Goal: Information Seeking & Learning: Learn about a topic

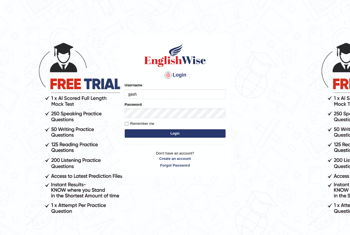
type input "Gasham"
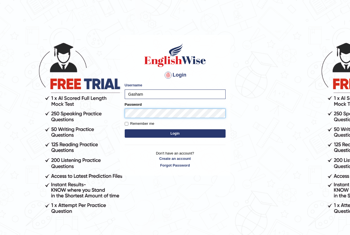
click at [125, 129] on button "Login" at bounding box center [175, 133] width 101 height 8
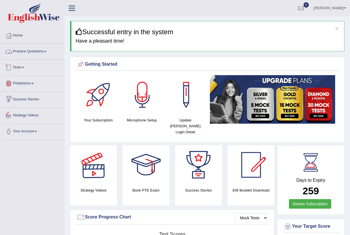
click at [19, 52] on link "Practice Questions" at bounding box center [32, 51] width 64 height 14
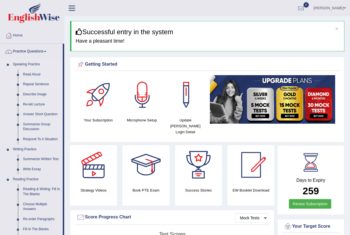
click at [41, 85] on link "Repeat Sentence" at bounding box center [41, 84] width 42 height 10
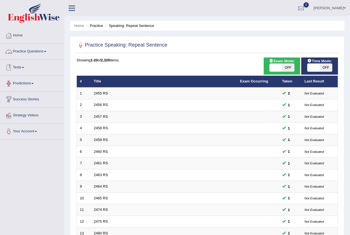
click at [40, 50] on link "Practice Questions" at bounding box center [32, 51] width 64 height 14
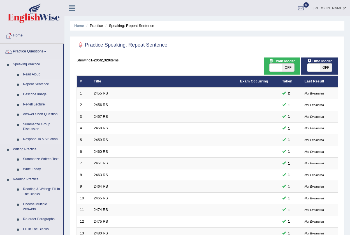
click at [32, 96] on link "Describe Image" at bounding box center [41, 94] width 42 height 10
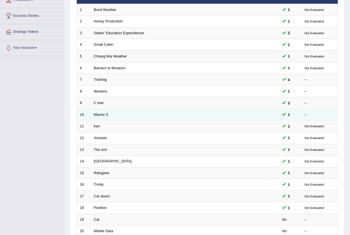
scroll to position [80, 0]
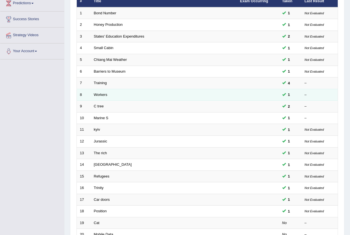
click at [98, 92] on td "Workers" at bounding box center [164, 95] width 146 height 12
click at [103, 96] on link "Workers" at bounding box center [100, 95] width 13 height 4
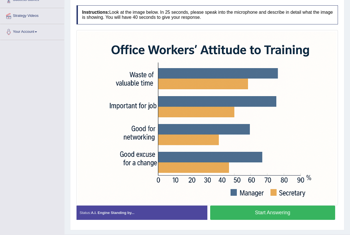
scroll to position [113, 0]
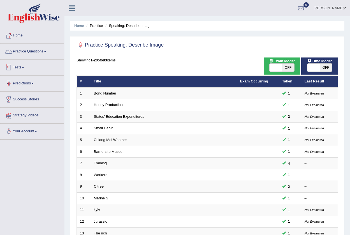
click at [38, 49] on link "Practice Questions" at bounding box center [32, 51] width 64 height 14
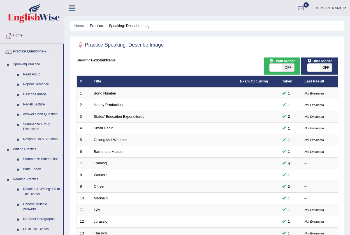
click at [30, 94] on link "Describe Image" at bounding box center [41, 94] width 42 height 10
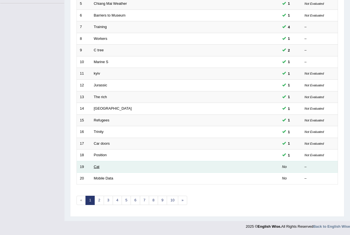
click at [98, 166] on link "Cat" at bounding box center [97, 167] width 6 height 4
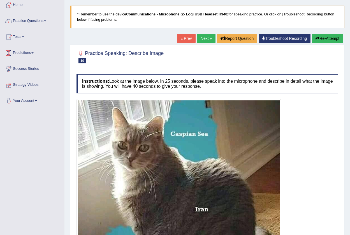
scroll to position [28, 0]
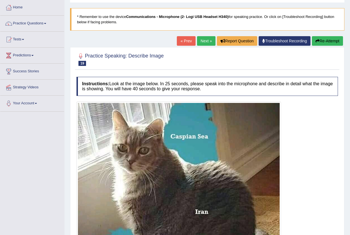
click at [30, 23] on link "Practice Questions" at bounding box center [32, 23] width 64 height 14
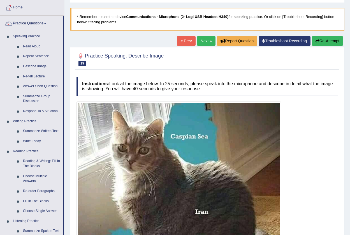
click at [206, 43] on link "Next »" at bounding box center [206, 41] width 19 height 10
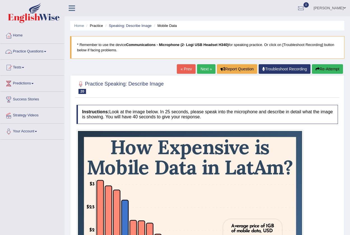
click at [42, 52] on link "Practice Questions" at bounding box center [32, 51] width 64 height 14
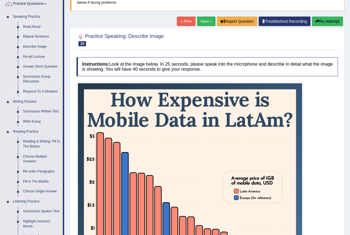
scroll to position [56, 0]
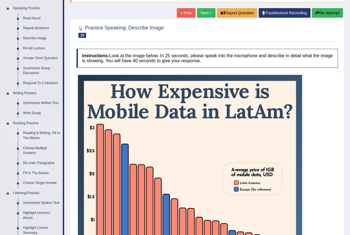
click at [30, 134] on link "Reading & Writing: Fill In The Blanks" at bounding box center [41, 135] width 42 height 15
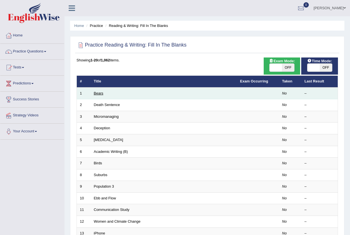
click at [99, 95] on link "Bears" at bounding box center [99, 93] width 10 height 4
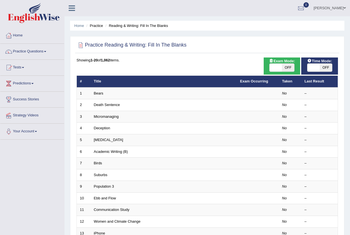
click at [325, 66] on span "OFF" at bounding box center [326, 68] width 12 height 8
checkbox input "true"
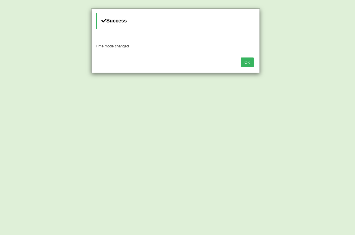
click at [250, 59] on button "OK" at bounding box center [246, 63] width 13 height 10
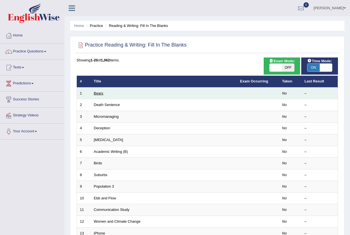
click at [98, 92] on link "Bears" at bounding box center [99, 93] width 10 height 4
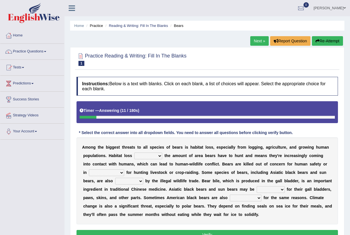
click at [155, 157] on select "increases reduces complies interacts" at bounding box center [148, 156] width 28 height 7
select select "reduces"
click at [134, 153] on select "increases reduces complies interacts" at bounding box center [148, 156] width 28 height 7
click at [160, 156] on select "increases reduces complies interacts" at bounding box center [148, 156] width 28 height 7
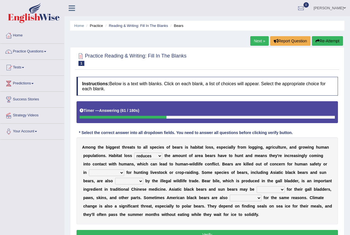
click at [120, 173] on select "coalition retaliation appreciation disinformation" at bounding box center [106, 172] width 35 height 7
select select "retaliation"
click at [89, 169] on select "coalition retaliation appreciation disinformation" at bounding box center [106, 172] width 35 height 7
click at [9, 53] on div at bounding box center [8, 51] width 8 height 8
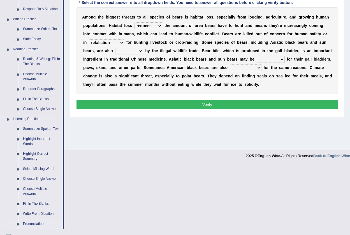
scroll to position [140, 0]
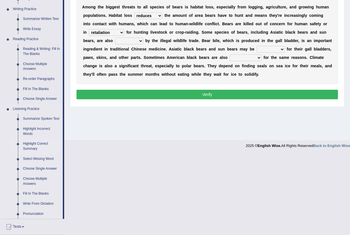
click at [34, 145] on link "Highlight Correct Summary" at bounding box center [41, 146] width 42 height 15
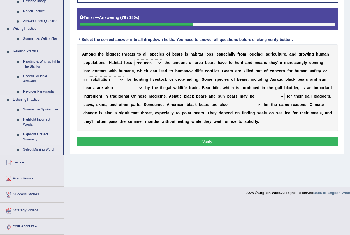
scroll to position [59, 0]
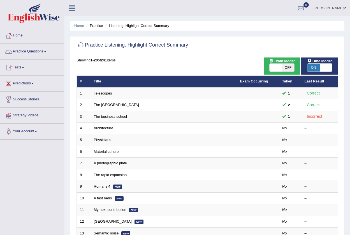
click at [25, 50] on link "Practice Questions" at bounding box center [32, 51] width 64 height 14
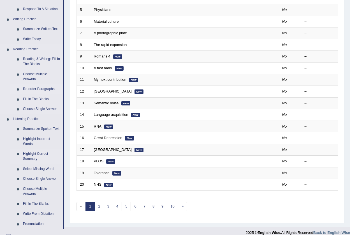
scroll to position [140, 0]
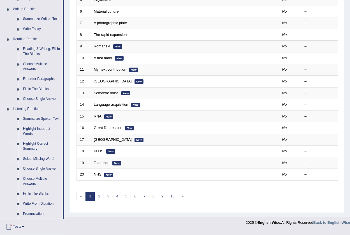
click at [35, 158] on link "Select Missing Word" at bounding box center [41, 159] width 42 height 10
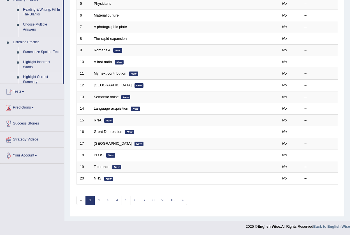
scroll to position [136, 0]
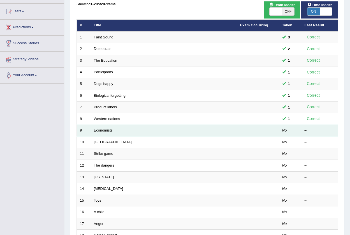
click at [109, 129] on link "Economists" at bounding box center [103, 130] width 19 height 4
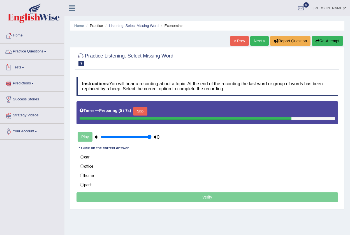
click at [38, 50] on link "Practice Questions" at bounding box center [32, 51] width 64 height 14
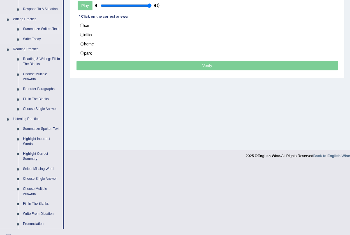
scroll to position [140, 0]
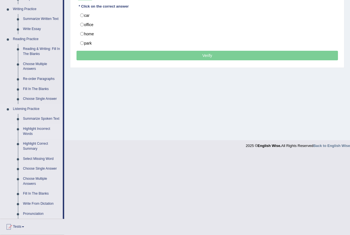
click at [38, 128] on link "Highlight Incorrect Words" at bounding box center [41, 131] width 42 height 15
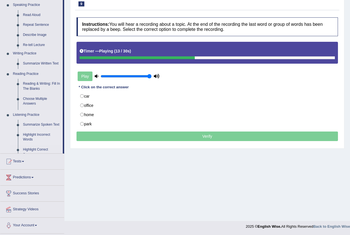
scroll to position [59, 0]
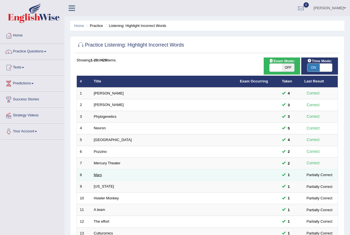
click at [98, 173] on link "Mars" at bounding box center [98, 175] width 8 height 4
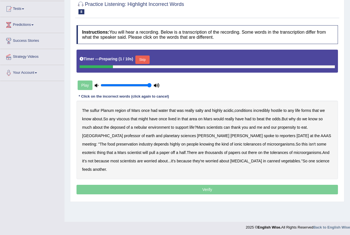
scroll to position [59, 0]
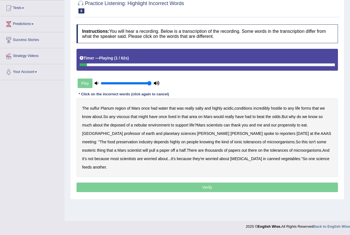
click at [96, 109] on b "sulfur" at bounding box center [95, 108] width 10 height 4
click at [129, 117] on b "viscous" at bounding box center [123, 116] width 13 height 4
click at [121, 126] on b "deposed" at bounding box center [117, 125] width 15 height 4
click at [144, 127] on b "nebular" at bounding box center [140, 125] width 13 height 4
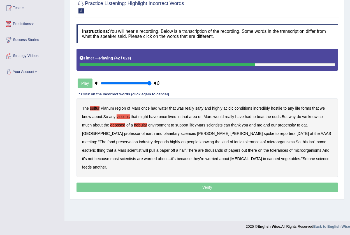
click at [96, 148] on b "esoteric" at bounding box center [89, 150] width 14 height 4
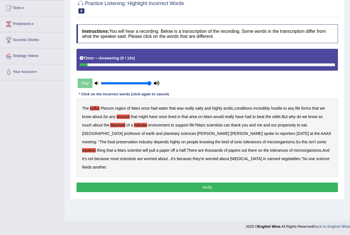
click at [227, 183] on button "Verify" at bounding box center [208, 188] width 262 height 10
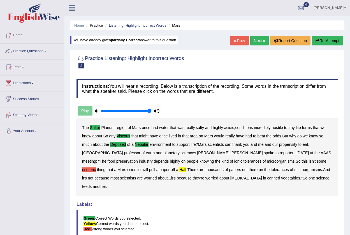
scroll to position [0, 0]
click at [334, 44] on button "Re-Attempt" at bounding box center [327, 41] width 31 height 10
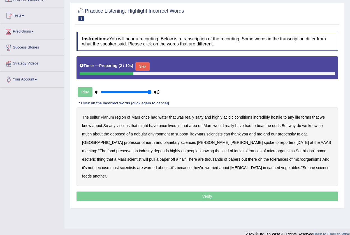
scroll to position [59, 0]
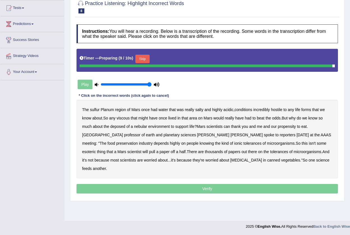
click at [146, 56] on button "Skip" at bounding box center [142, 59] width 14 height 8
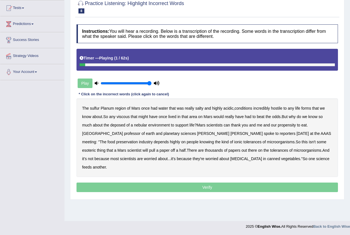
click at [95, 106] on b "sulfur" at bounding box center [95, 108] width 10 height 4
click at [127, 115] on b "viscous" at bounding box center [123, 116] width 13 height 4
click at [119, 125] on b "deposed" at bounding box center [117, 125] width 15 height 4
click at [144, 125] on b "nebular" at bounding box center [140, 125] width 13 height 4
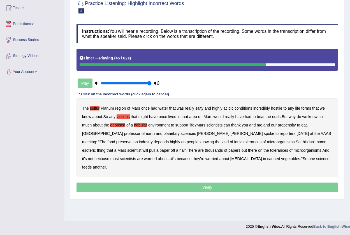
click at [180, 149] on b "half" at bounding box center [183, 150] width 6 height 4
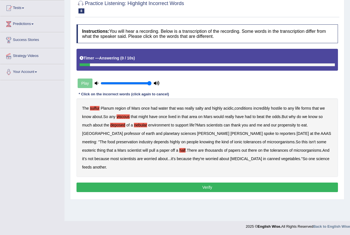
click at [217, 183] on button "Verify" at bounding box center [208, 188] width 262 height 10
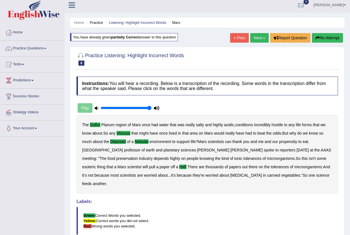
scroll to position [0, 0]
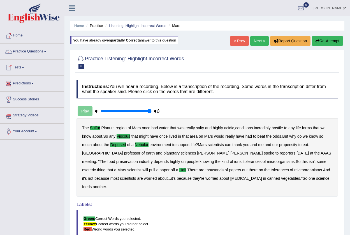
click at [26, 50] on link "Practice Questions" at bounding box center [32, 51] width 64 height 14
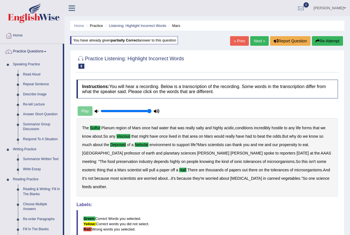
click at [252, 38] on link "Next »" at bounding box center [259, 41] width 19 height 10
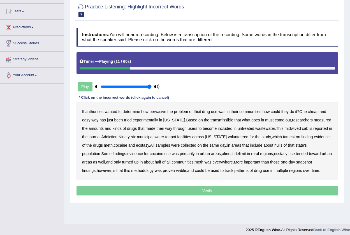
click at [220, 122] on b "transmissible" at bounding box center [222, 120] width 23 height 4
click at [285, 129] on b "midwived" at bounding box center [293, 128] width 16 height 4
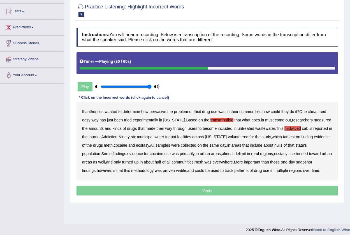
click at [283, 137] on b "tamest" at bounding box center [289, 137] width 12 height 4
click at [279, 146] on b "hulls" at bounding box center [279, 145] width 8 height 4
click at [235, 154] on b "delimit" at bounding box center [240, 153] width 11 height 4
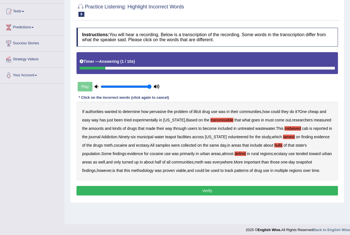
click at [278, 189] on button "Verify" at bounding box center [208, 191] width 262 height 10
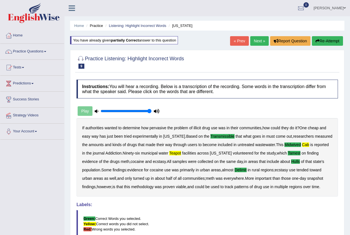
click at [330, 38] on button "Re-Attempt" at bounding box center [327, 41] width 31 height 10
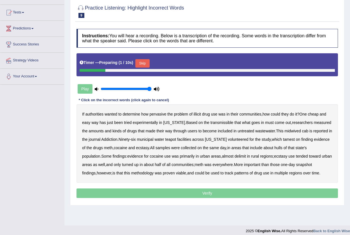
scroll to position [59, 0]
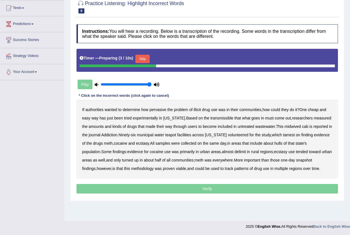
click at [147, 59] on button "Skip" at bounding box center [142, 59] width 14 height 8
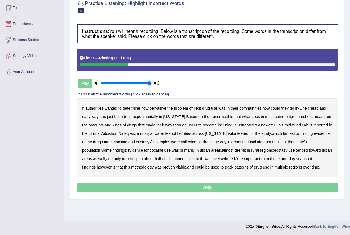
click at [212, 117] on b "transmissible" at bounding box center [222, 116] width 23 height 4
click at [285, 125] on b "midwived" at bounding box center [293, 125] width 16 height 4
click at [302, 125] on b "cab" at bounding box center [305, 125] width 6 height 4
click at [177, 135] on div "If authorities wanted to determine how pervasive the problem of illicit drug us…" at bounding box center [208, 137] width 262 height 79
click at [171, 132] on b "teapot" at bounding box center [170, 133] width 11 height 4
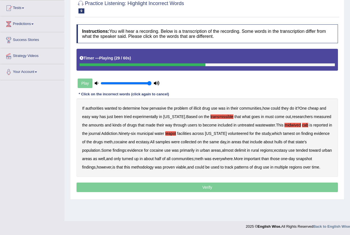
click at [284, 134] on b "tamest" at bounding box center [289, 133] width 12 height 4
click at [275, 142] on b "hulls" at bounding box center [279, 142] width 8 height 4
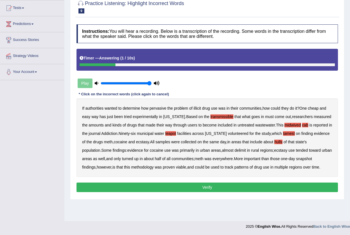
click at [189, 184] on button "Verify" at bounding box center [208, 188] width 262 height 10
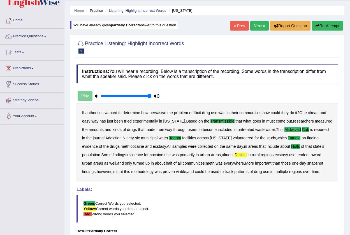
scroll to position [0, 0]
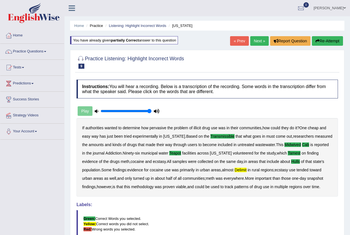
click at [328, 37] on button "Re-Attempt" at bounding box center [327, 41] width 31 height 10
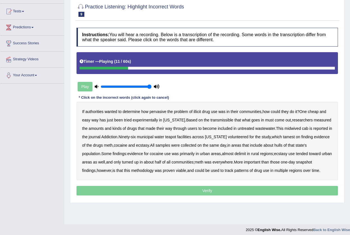
click at [211, 120] on b "transmissible" at bounding box center [222, 120] width 23 height 4
click at [289, 128] on b "midwived" at bounding box center [293, 128] width 16 height 4
click at [302, 129] on b "cab" at bounding box center [305, 128] width 6 height 4
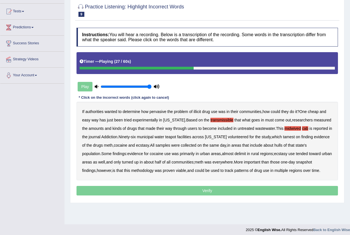
click at [173, 137] on b "teapot" at bounding box center [170, 137] width 11 height 4
click at [277, 145] on b "hulls" at bounding box center [279, 145] width 8 height 4
click at [235, 153] on b "delimit" at bounding box center [240, 153] width 11 height 4
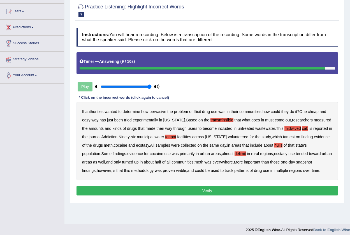
click at [205, 192] on button "Verify" at bounding box center [208, 191] width 262 height 10
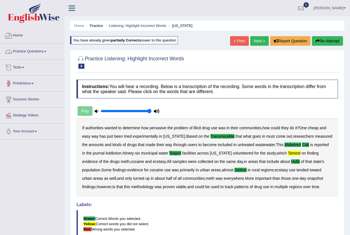
click at [37, 50] on link "Practice Questions" at bounding box center [32, 51] width 64 height 14
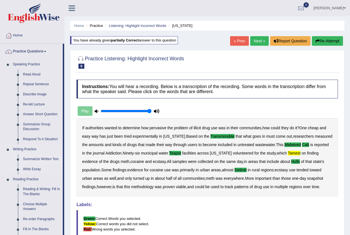
click at [51, 157] on link "Summarize Written Text" at bounding box center [41, 159] width 42 height 10
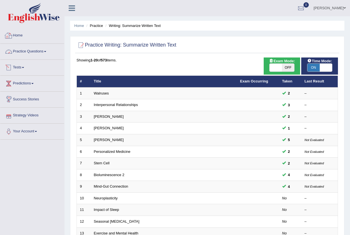
click at [27, 53] on link "Practice Questions" at bounding box center [32, 51] width 64 height 14
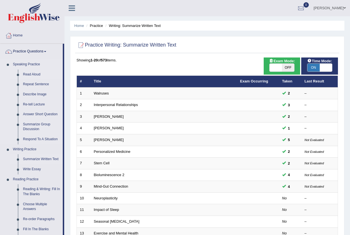
click at [38, 75] on link "Read Aloud" at bounding box center [41, 75] width 42 height 10
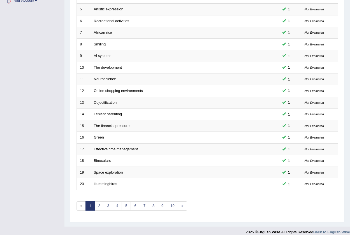
scroll to position [136, 0]
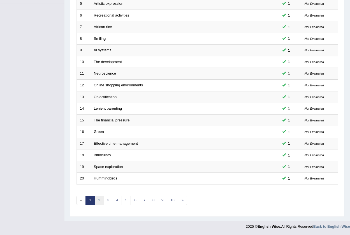
click at [97, 204] on link "2" at bounding box center [99, 200] width 9 height 9
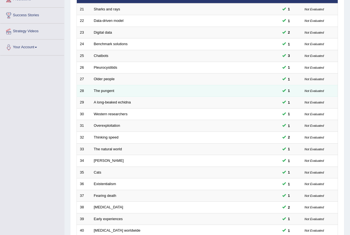
scroll to position [136, 0]
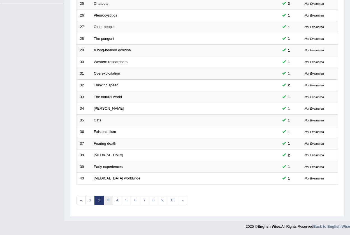
click at [108, 201] on link "3" at bounding box center [108, 200] width 9 height 9
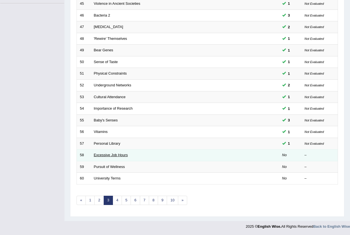
click at [125, 157] on link "Excessive Job Hours" at bounding box center [111, 155] width 34 height 4
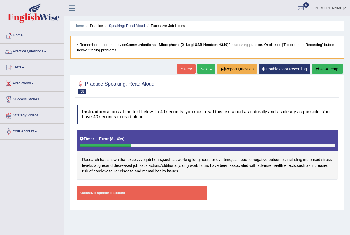
click at [162, 196] on div "Status: No speech detected" at bounding box center [142, 193] width 131 height 14
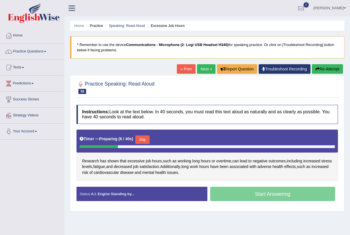
click at [147, 140] on button "Skip" at bounding box center [142, 139] width 14 height 8
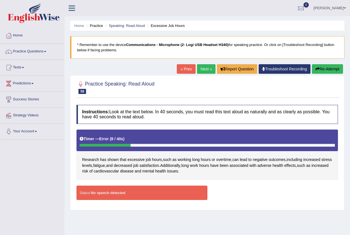
click at [202, 68] on link "Next »" at bounding box center [206, 69] width 19 height 10
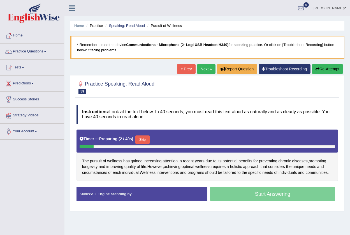
click at [142, 144] on div "Skip" at bounding box center [142, 140] width 14 height 10
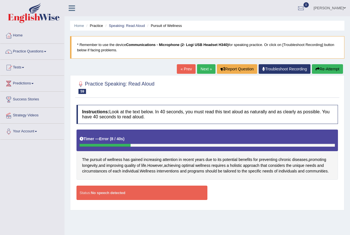
click at [132, 200] on div "Status: No speech detected Start Answering Stop Recording" at bounding box center [208, 196] width 262 height 20
click at [133, 196] on div "Status: No speech detected" at bounding box center [142, 193] width 131 height 14
click at [16, 32] on link "Home" at bounding box center [32, 35] width 64 height 14
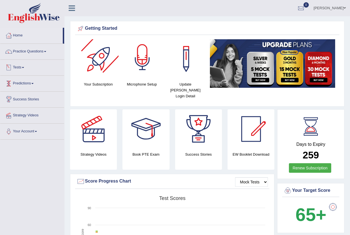
click at [142, 62] on div at bounding box center [142, 58] width 39 height 39
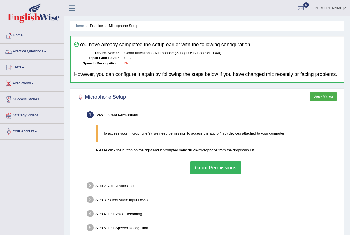
click at [209, 166] on button "Grant Permissions" at bounding box center [215, 167] width 51 height 13
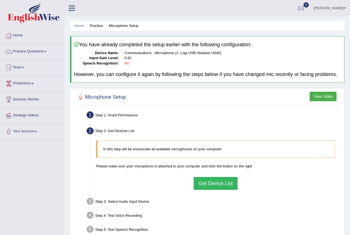
click at [209, 186] on button "Get Device List" at bounding box center [216, 183] width 44 height 13
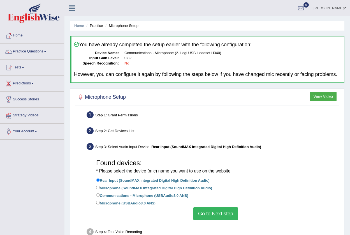
click at [211, 216] on button "Go to Next step" at bounding box center [216, 213] width 45 height 13
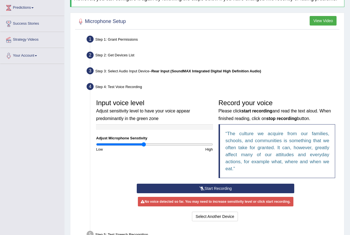
scroll to position [84, 0]
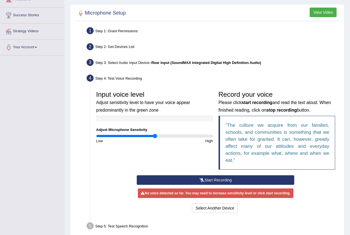
type input "1.02"
click at [155, 136] on input "range" at bounding box center [154, 136] width 117 height 4
click at [189, 178] on button "Start Recording" at bounding box center [216, 180] width 158 height 10
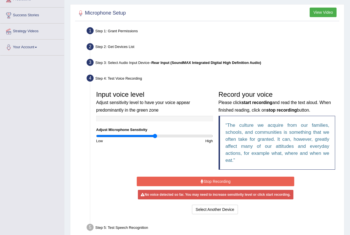
click at [253, 183] on button "Stop Recording" at bounding box center [216, 182] width 158 height 10
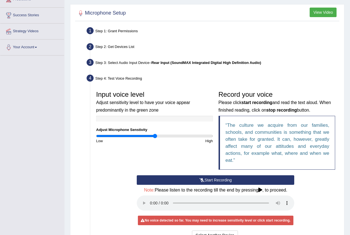
click at [173, 180] on button "Start Recording" at bounding box center [216, 180] width 158 height 10
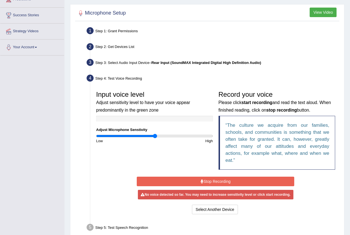
click at [210, 180] on button "Stop Recording" at bounding box center [216, 182] width 158 height 10
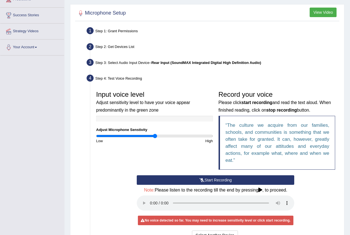
click at [185, 180] on button "Start Recording" at bounding box center [216, 180] width 158 height 10
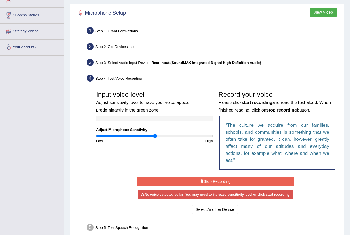
click at [195, 179] on button "Stop Recording" at bounding box center [216, 182] width 158 height 10
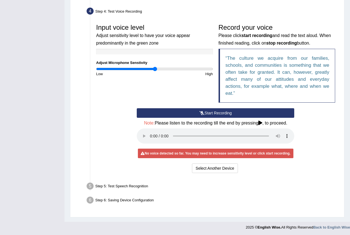
scroll to position [152, 0]
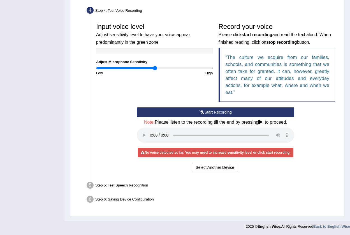
click at [210, 111] on button "Start Recording" at bounding box center [216, 112] width 158 height 10
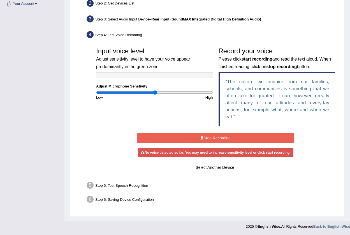
scroll to position [126, 0]
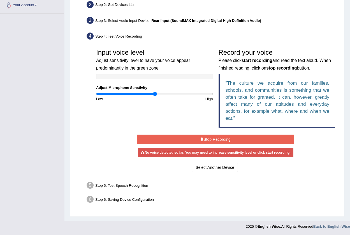
click at [184, 140] on button "Stop Recording" at bounding box center [216, 140] width 158 height 10
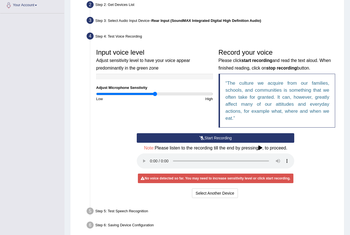
click at [207, 137] on button "Start Recording" at bounding box center [216, 138] width 158 height 10
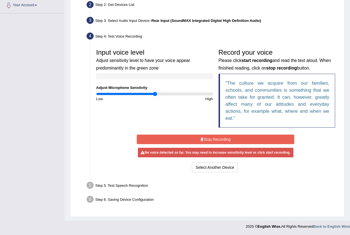
click at [208, 138] on button "Stop Recording" at bounding box center [216, 140] width 158 height 10
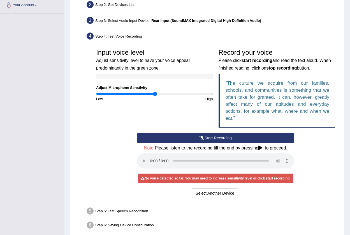
click at [172, 96] on div "High" at bounding box center [185, 98] width 61 height 5
click at [172, 91] on div "Input voice level Adjust sensitivity level to have your voice appear predominan…" at bounding box center [154, 74] width 123 height 56
drag, startPoint x: 154, startPoint y: 94, endPoint x: 175, endPoint y: 94, distance: 21.6
type input "1.38"
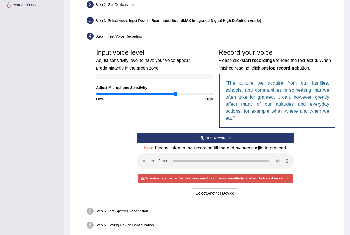
click at [175, 94] on input "range" at bounding box center [154, 94] width 117 height 4
click at [212, 137] on button "Start Recording" at bounding box center [216, 138] width 158 height 10
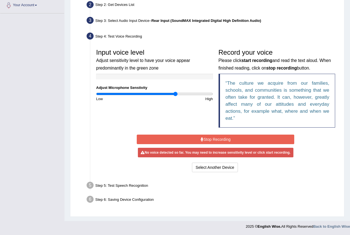
click at [234, 135] on button "Stop Recording" at bounding box center [216, 140] width 158 height 10
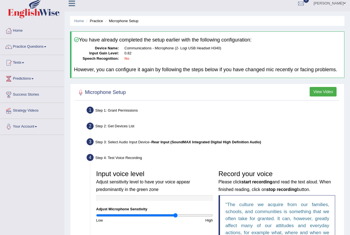
scroll to position [0, 0]
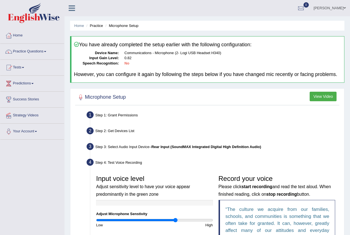
click at [326, 8] on link "Gasham Gasham" at bounding box center [330, 7] width 41 height 15
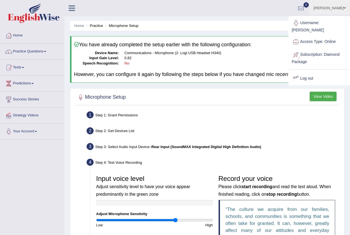
click at [311, 72] on link "Log out" at bounding box center [319, 78] width 61 height 13
